Goal: Transaction & Acquisition: Download file/media

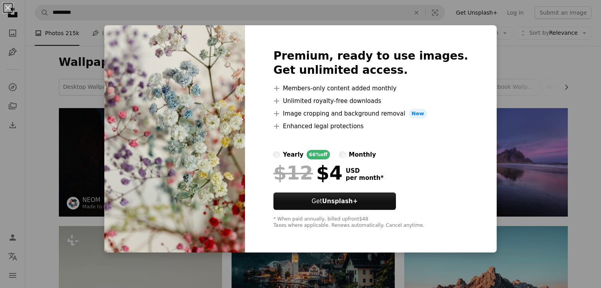
scroll to position [1580, 0]
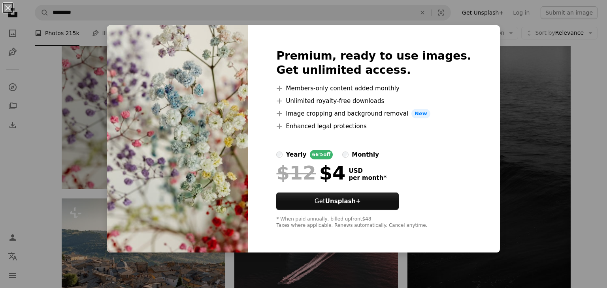
click at [522, 90] on div "An X shape Premium, ready to use images. Get unlimited access. A plus sign Memb…" at bounding box center [303, 144] width 607 height 288
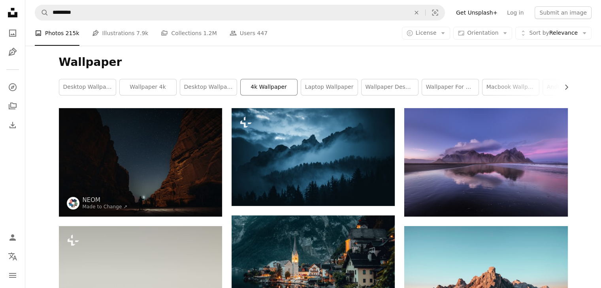
click at [275, 90] on link "4k wallpaper" at bounding box center [269, 87] width 56 height 16
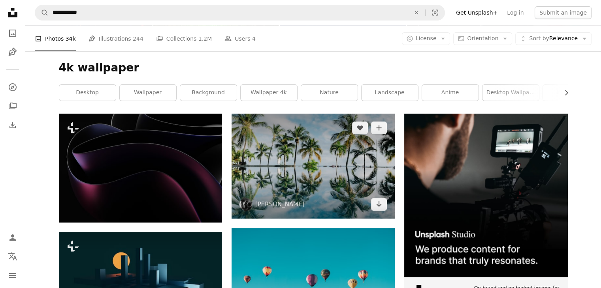
scroll to position [79, 0]
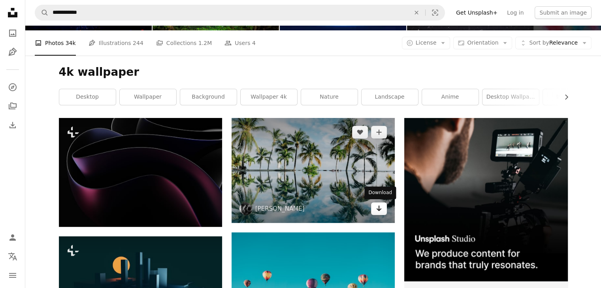
click at [384, 213] on link "Arrow pointing down" at bounding box center [379, 209] width 16 height 13
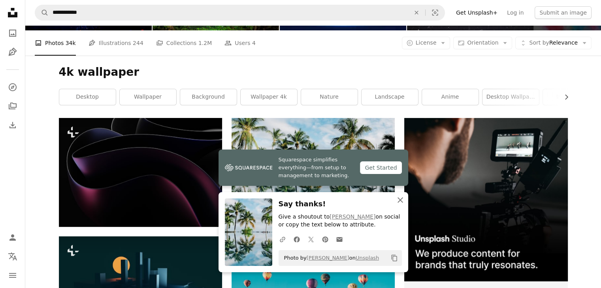
click at [399, 199] on icon "An X shape" at bounding box center [399, 200] width 9 height 9
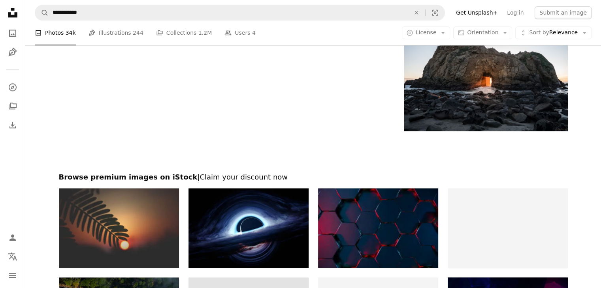
scroll to position [1205, 0]
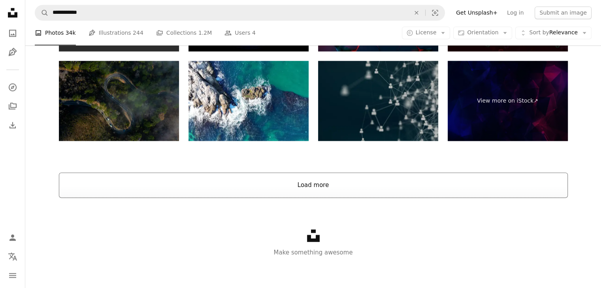
click at [322, 185] on button "Load more" at bounding box center [313, 185] width 509 height 25
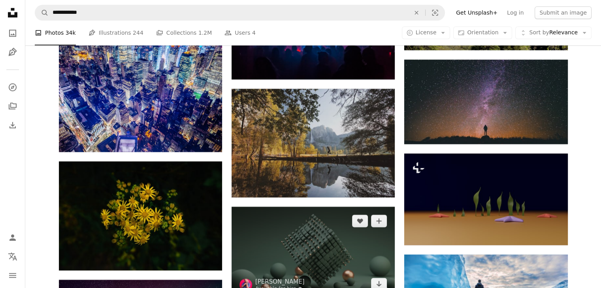
scroll to position [3970, 0]
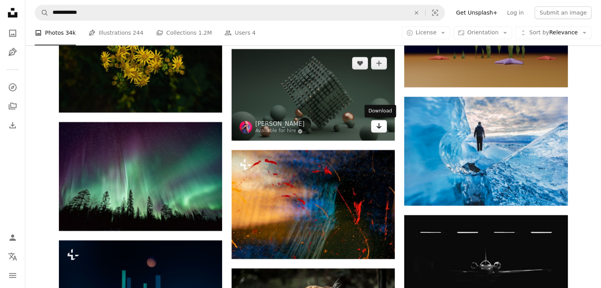
click at [377, 130] on icon "Arrow pointing down" at bounding box center [379, 125] width 6 height 9
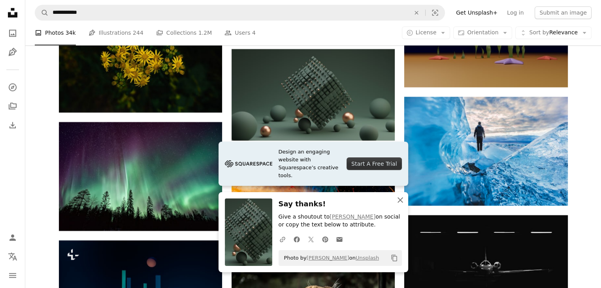
click at [400, 201] on icon "An X shape" at bounding box center [399, 200] width 9 height 9
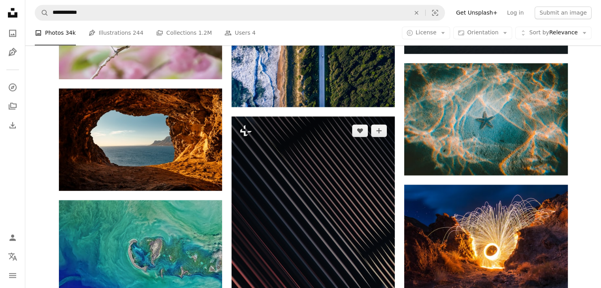
scroll to position [4563, 0]
